Goal: Task Accomplishment & Management: Use online tool/utility

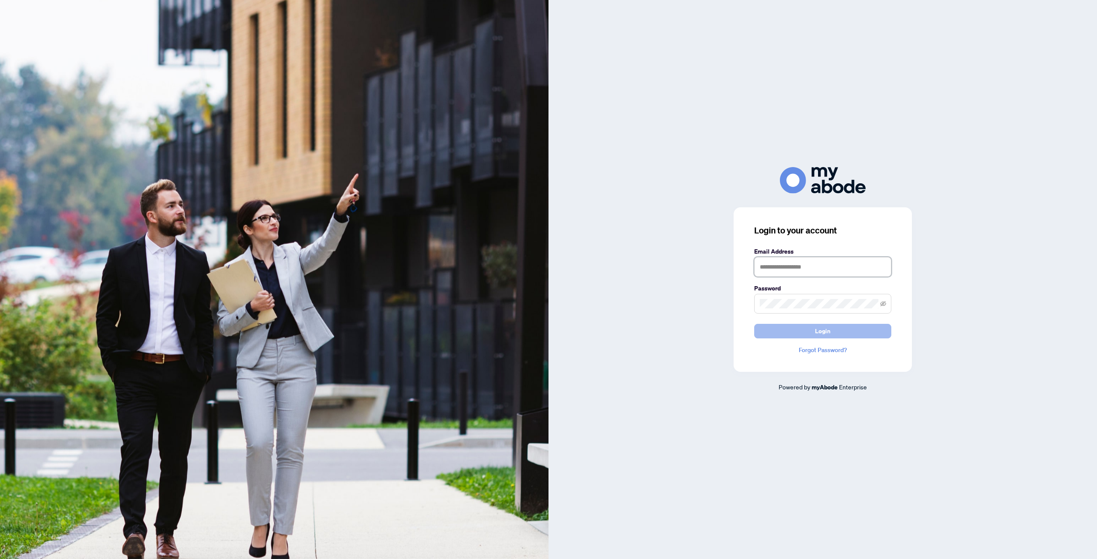
type input "**********"
click at [788, 335] on button "Login" at bounding box center [822, 331] width 137 height 15
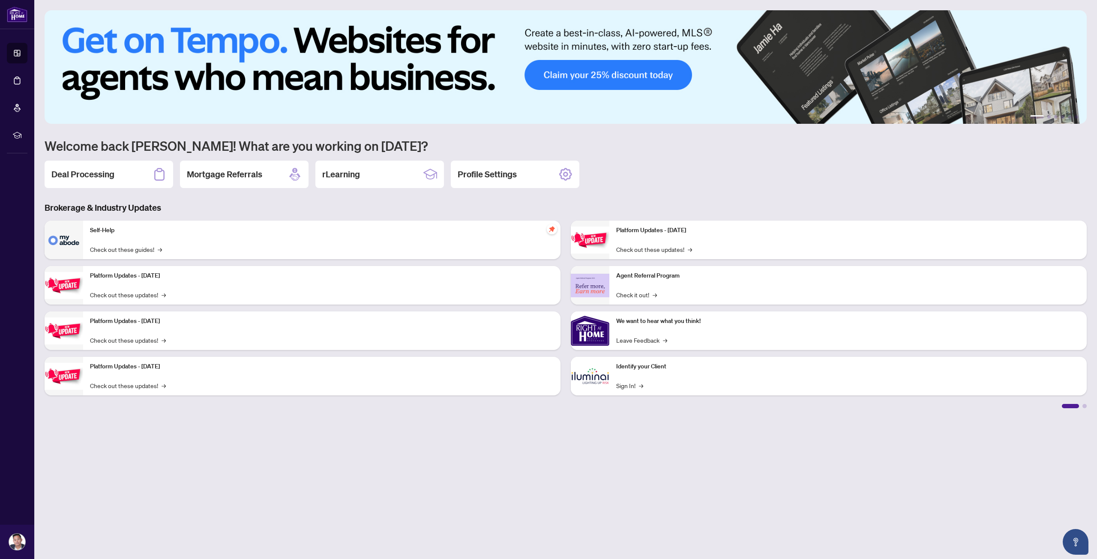
click at [0, 0] on link "Deal Processing" at bounding box center [0, 0] width 0 height 0
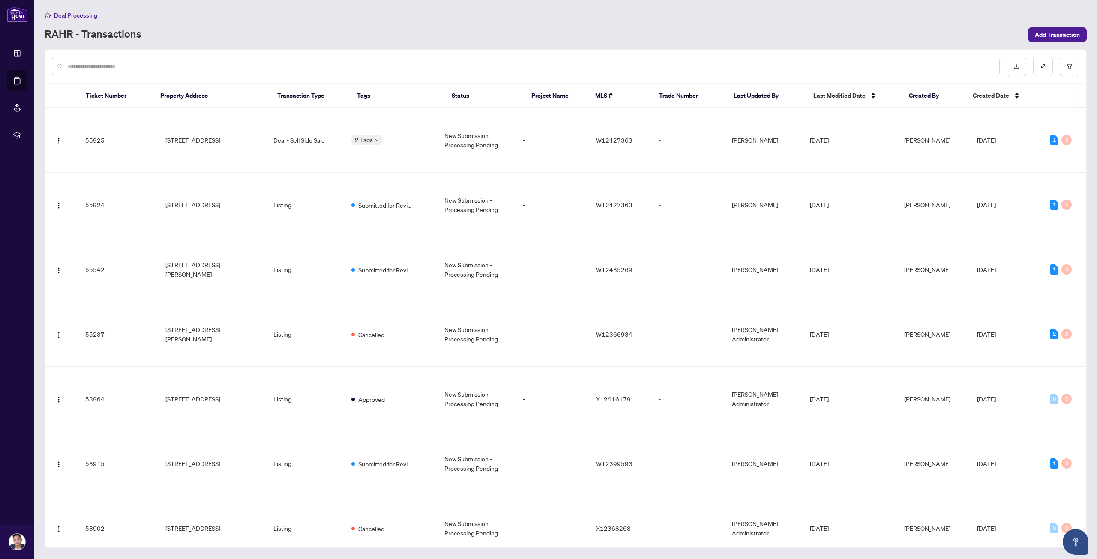
click at [169, 67] on input "text" at bounding box center [530, 66] width 925 height 9
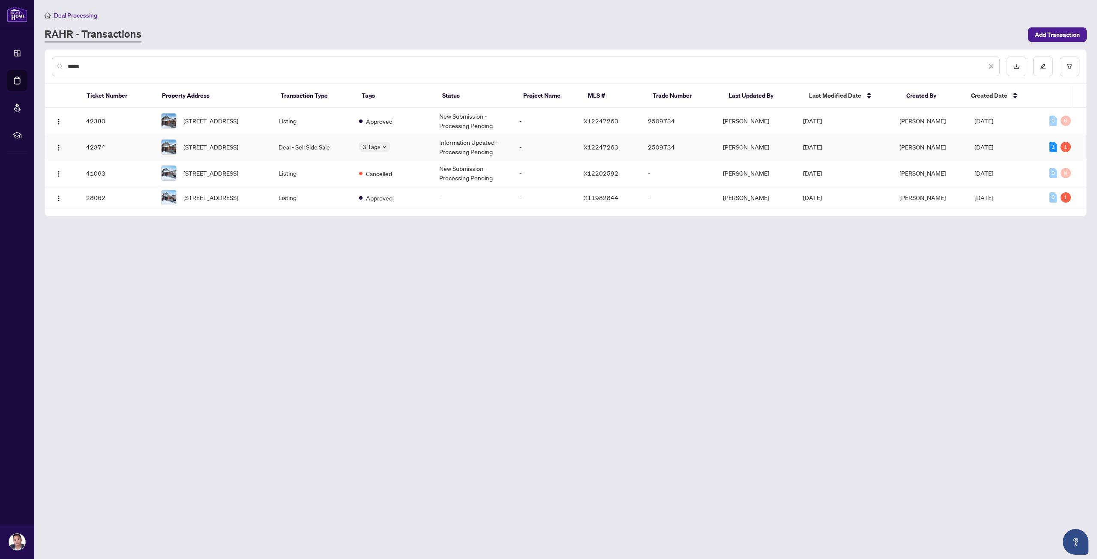
type input "*****"
click at [313, 147] on td "Deal - Sell Side Sale" at bounding box center [312, 147] width 80 height 26
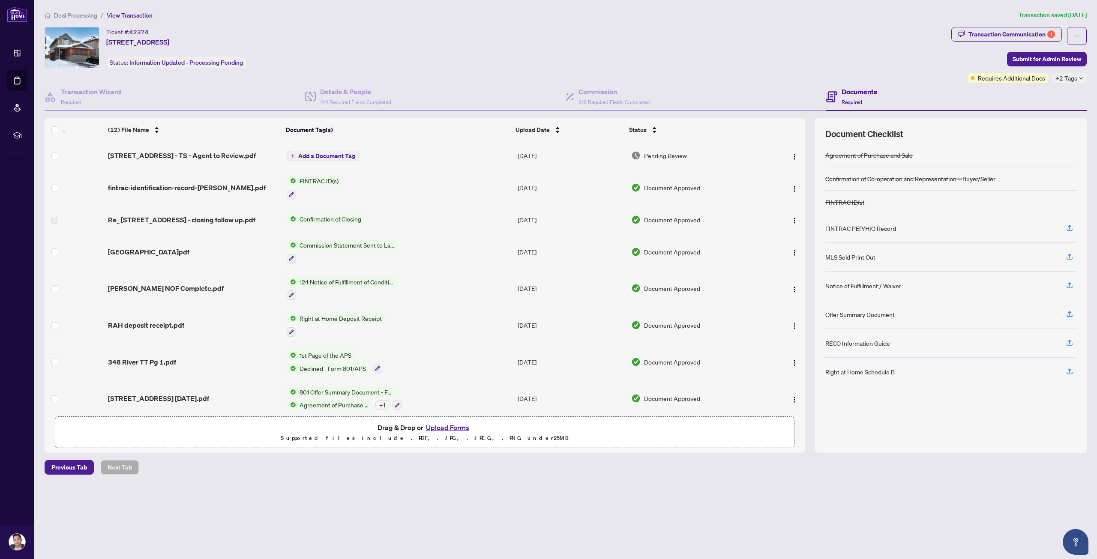
click at [200, 154] on span "[STREET_ADDRESS] - TS - Agent to Review.pdf" at bounding box center [182, 155] width 148 height 10
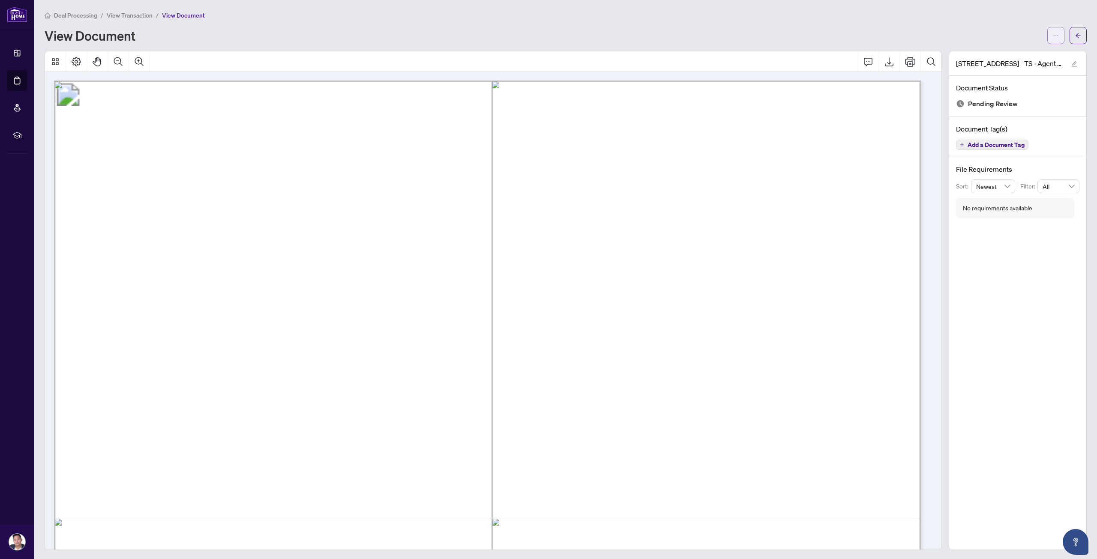
click at [1053, 37] on icon "ellipsis" at bounding box center [1056, 36] width 6 height 6
click at [1026, 60] on li "Download" at bounding box center [1018, 54] width 75 height 14
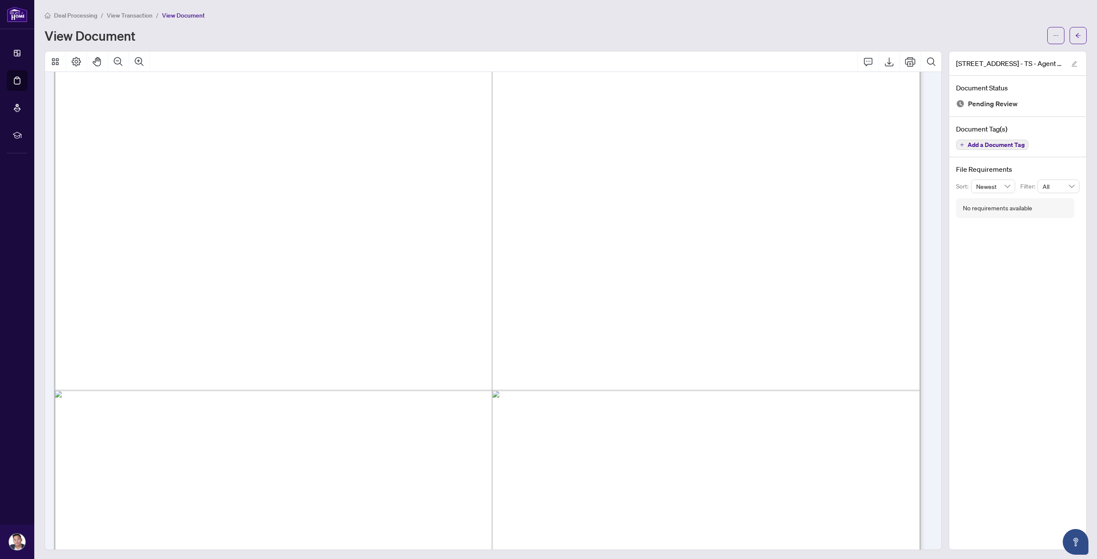
scroll to position [129, 0]
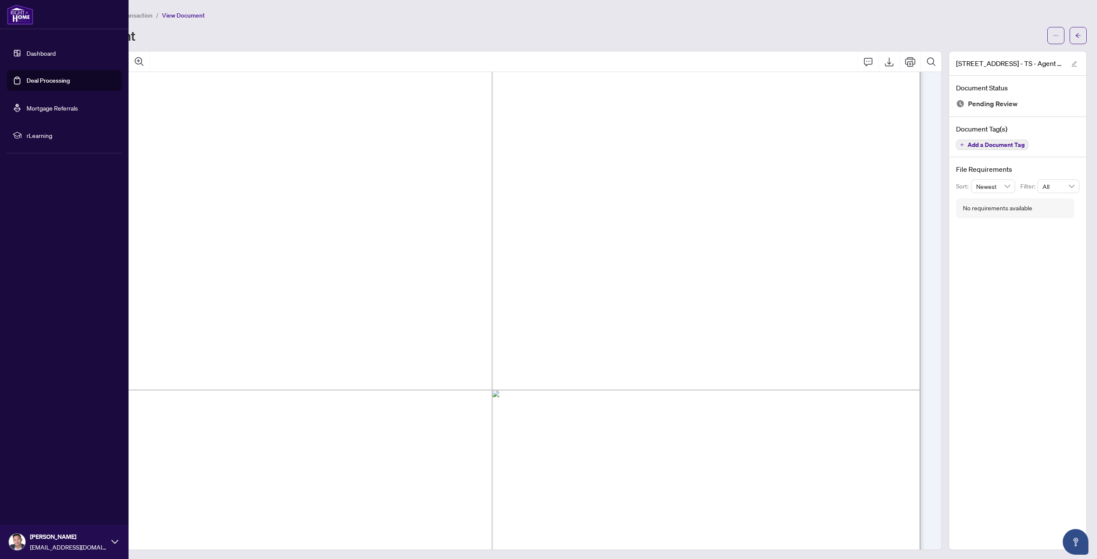
click at [41, 83] on link "Deal Processing" at bounding box center [48, 81] width 43 height 8
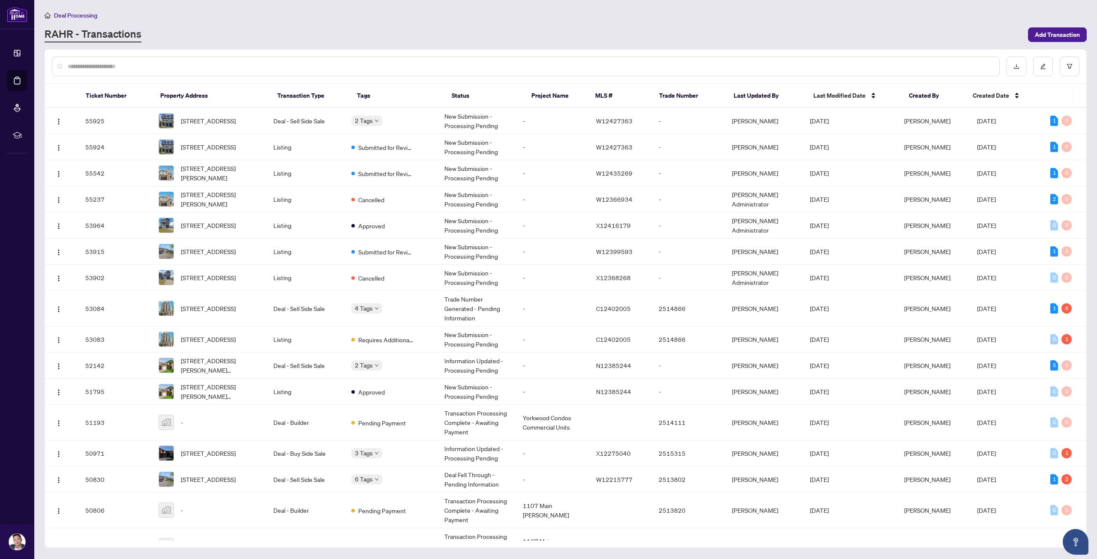
click at [356, 67] on input "text" at bounding box center [530, 66] width 925 height 9
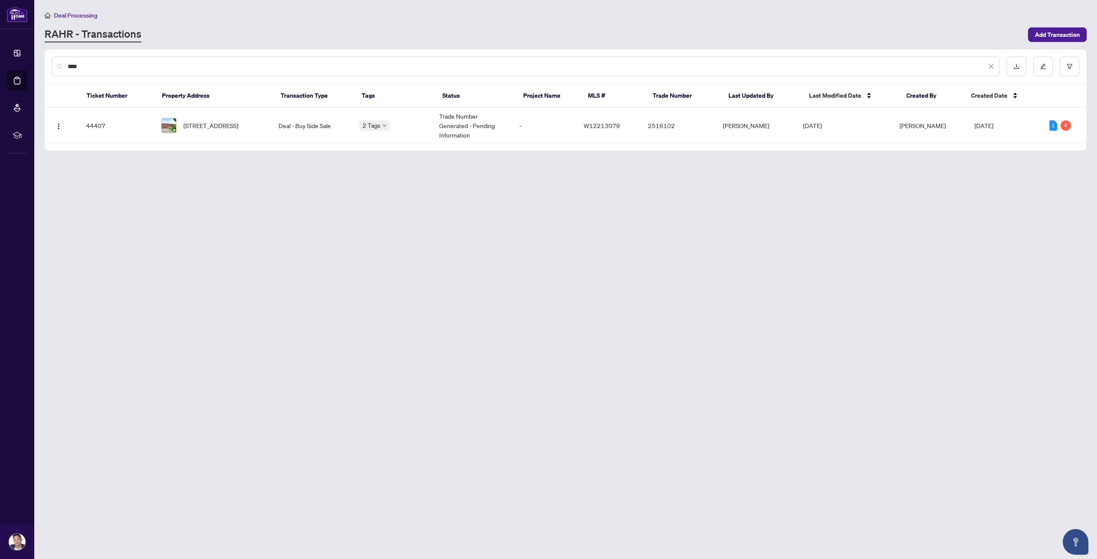
type input "****"
click at [323, 118] on td "Deal - Buy Side Sale" at bounding box center [312, 126] width 80 height 36
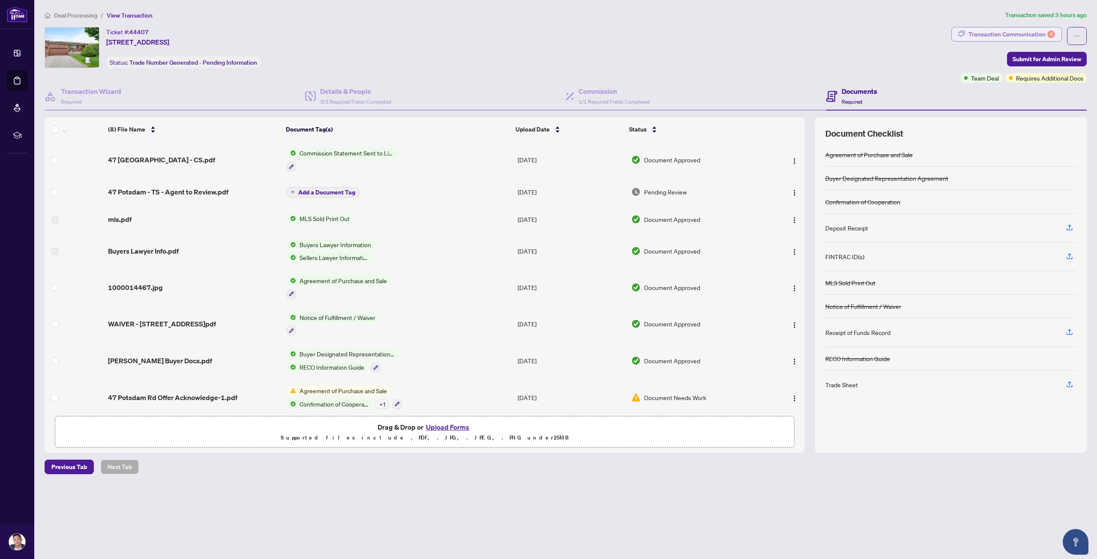
click at [991, 35] on div "Transaction Communication 4" at bounding box center [1011, 34] width 87 height 14
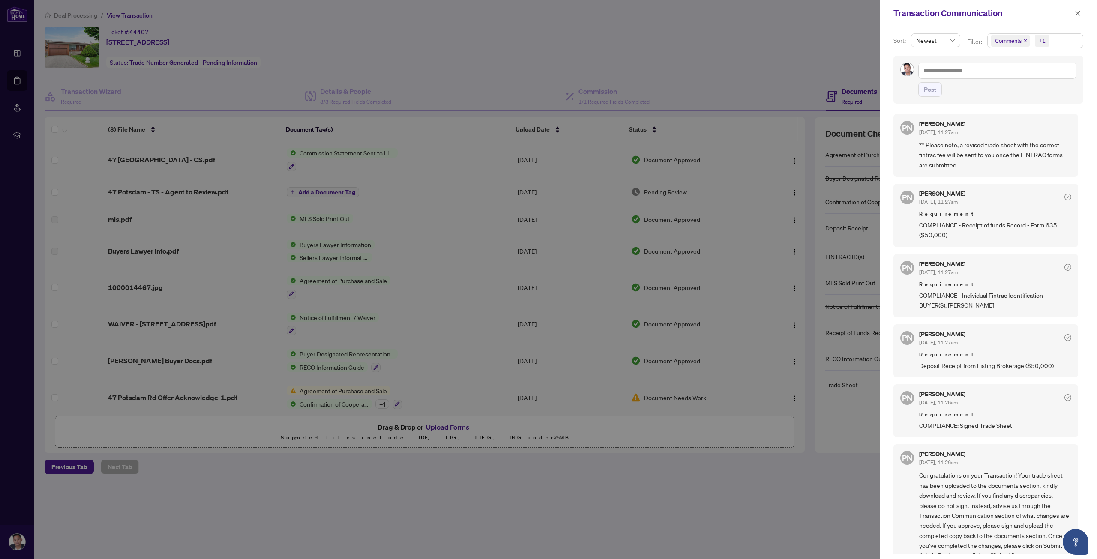
click at [1025, 40] on icon "close" at bounding box center [1025, 40] width 3 height 3
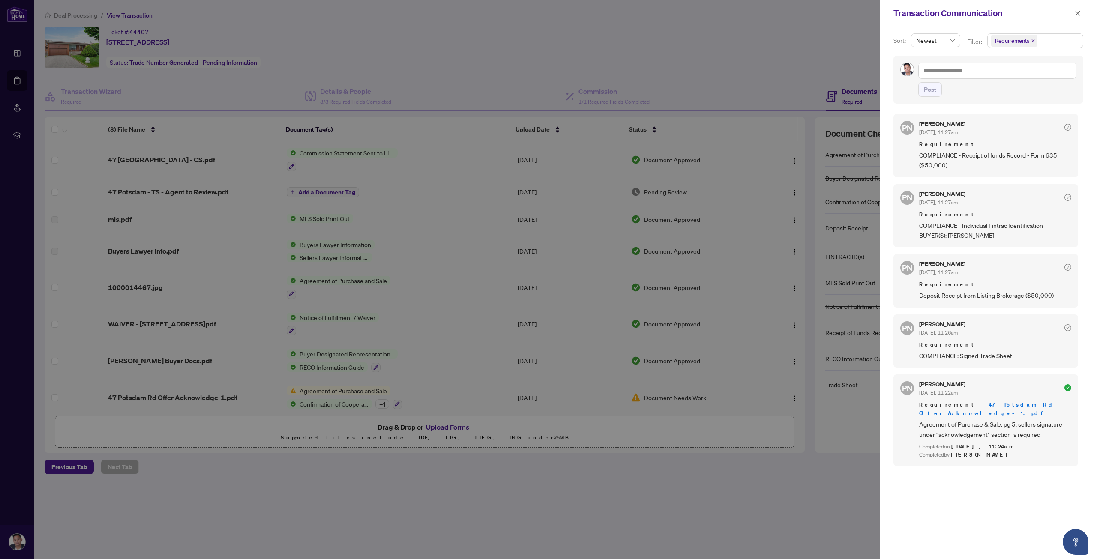
click at [193, 194] on div at bounding box center [548, 279] width 1097 height 559
click at [1078, 6] on div "Transaction Communication" at bounding box center [988, 13] width 217 height 27
click at [1077, 13] on icon "close" at bounding box center [1078, 13] width 6 height 6
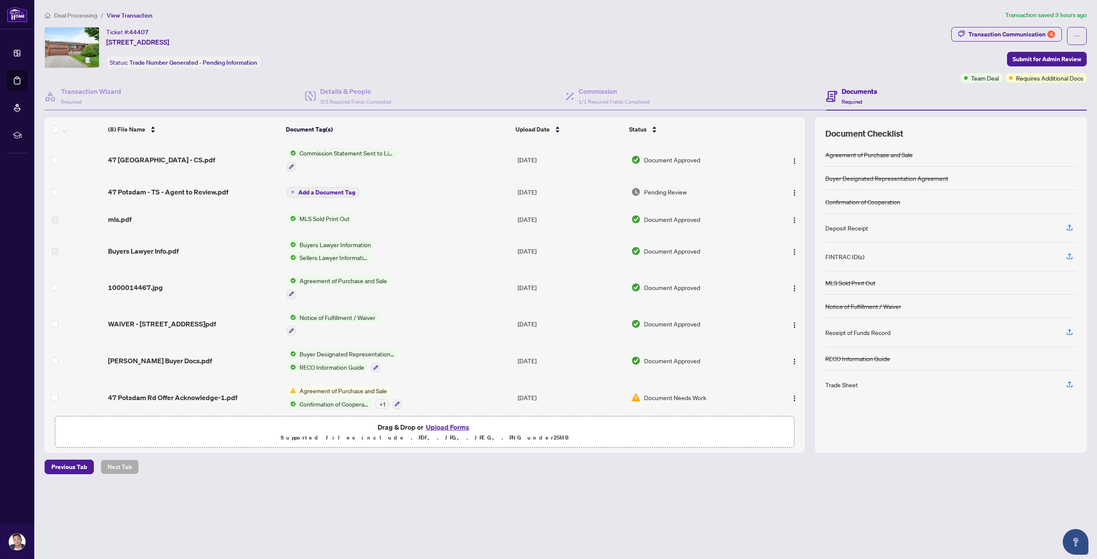
click at [197, 189] on span "47 Potsdam - TS - Agent to Review.pdf" at bounding box center [168, 192] width 120 height 10
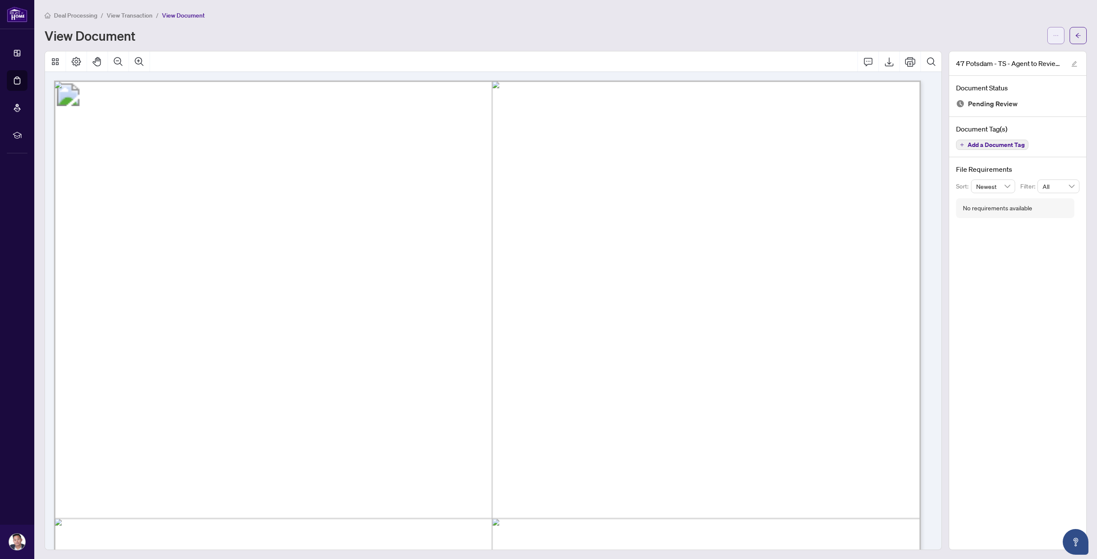
click at [1053, 39] on button "button" at bounding box center [1055, 35] width 17 height 17
click at [1012, 55] on span "Download" at bounding box center [1018, 53] width 65 height 9
click at [1047, 30] on button "button" at bounding box center [1055, 35] width 17 height 17
click at [1021, 52] on span "Download" at bounding box center [1018, 53] width 65 height 9
